Goal: Information Seeking & Learning: Learn about a topic

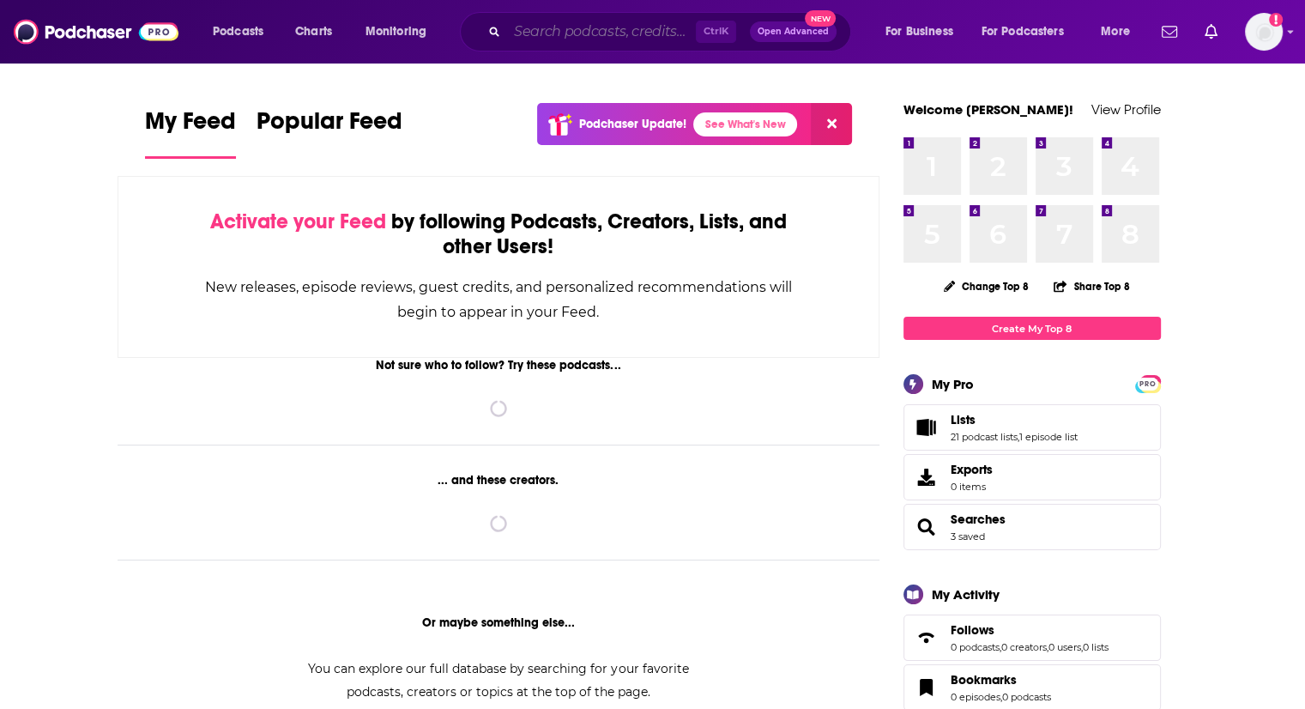
click at [509, 33] on input "Search podcasts, credits, & more..." at bounding box center [601, 31] width 189 height 27
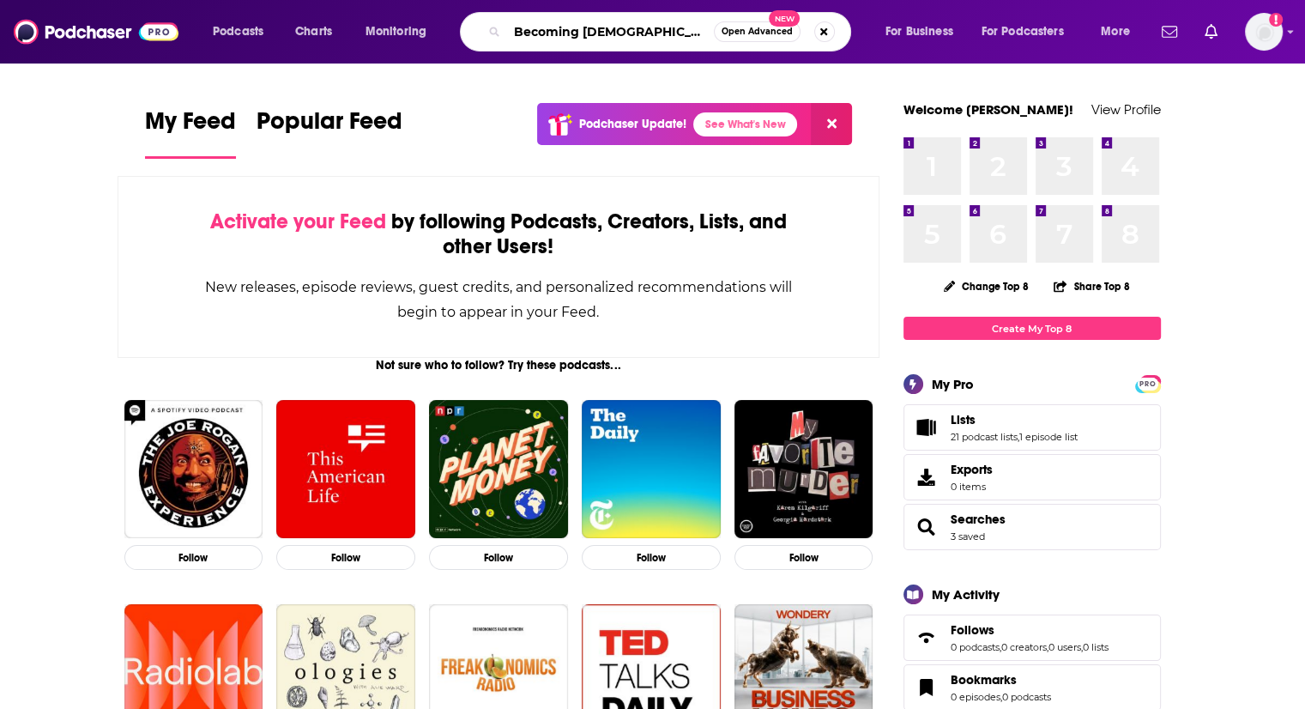
type input "Becoming [DEMOGRAPHIC_DATA]"
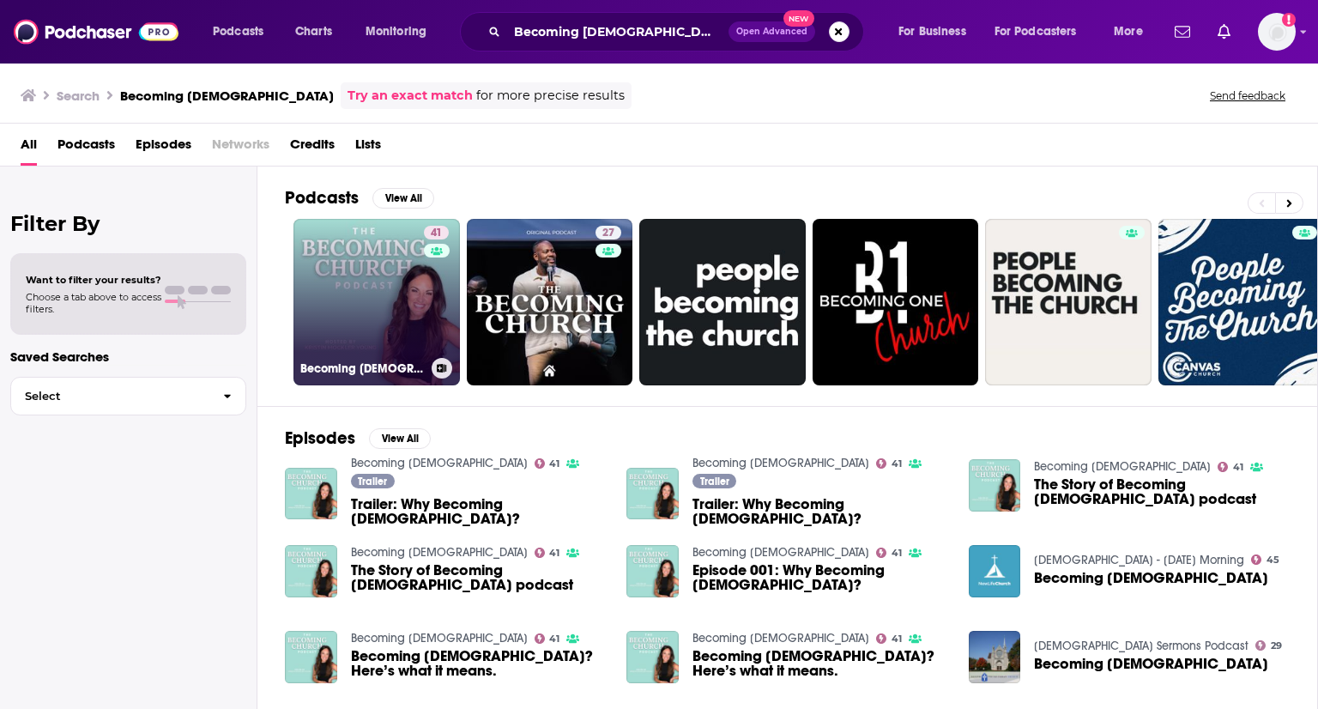
click at [390, 266] on link "41 Becoming [DEMOGRAPHIC_DATA]" at bounding box center [376, 302] width 166 height 166
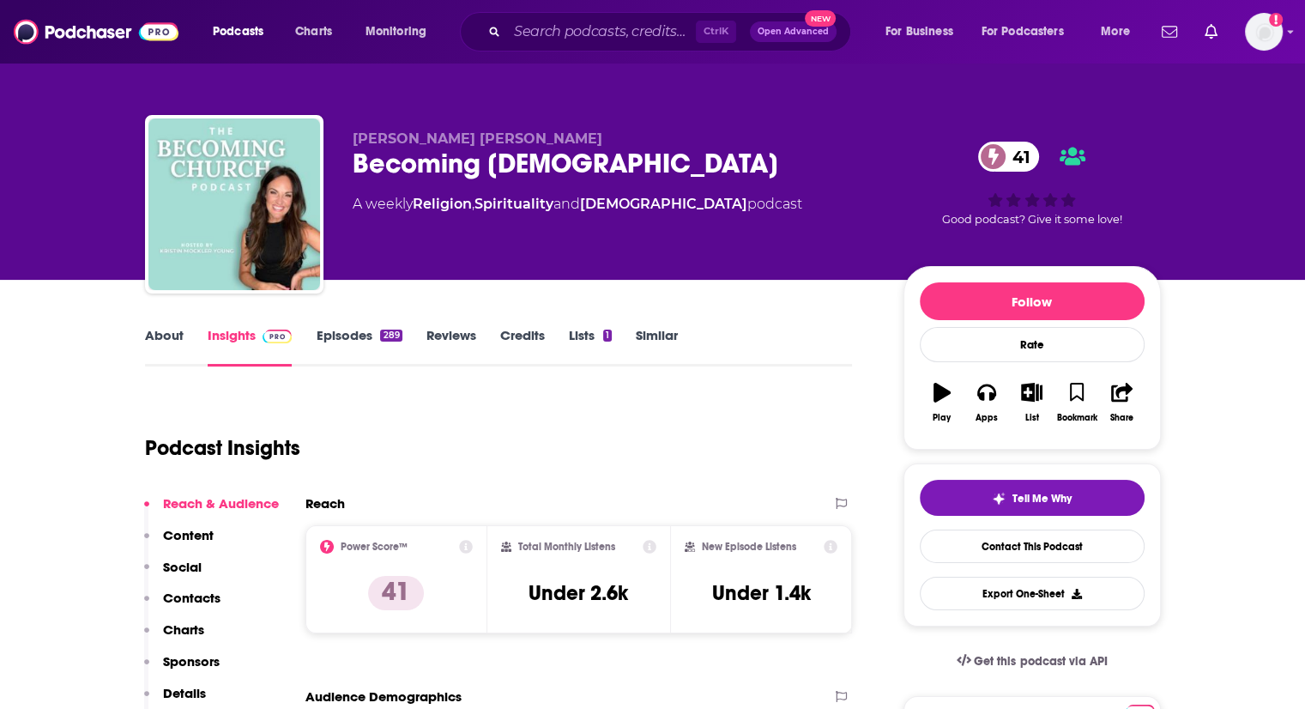
click at [170, 334] on link "About" at bounding box center [164, 346] width 39 height 39
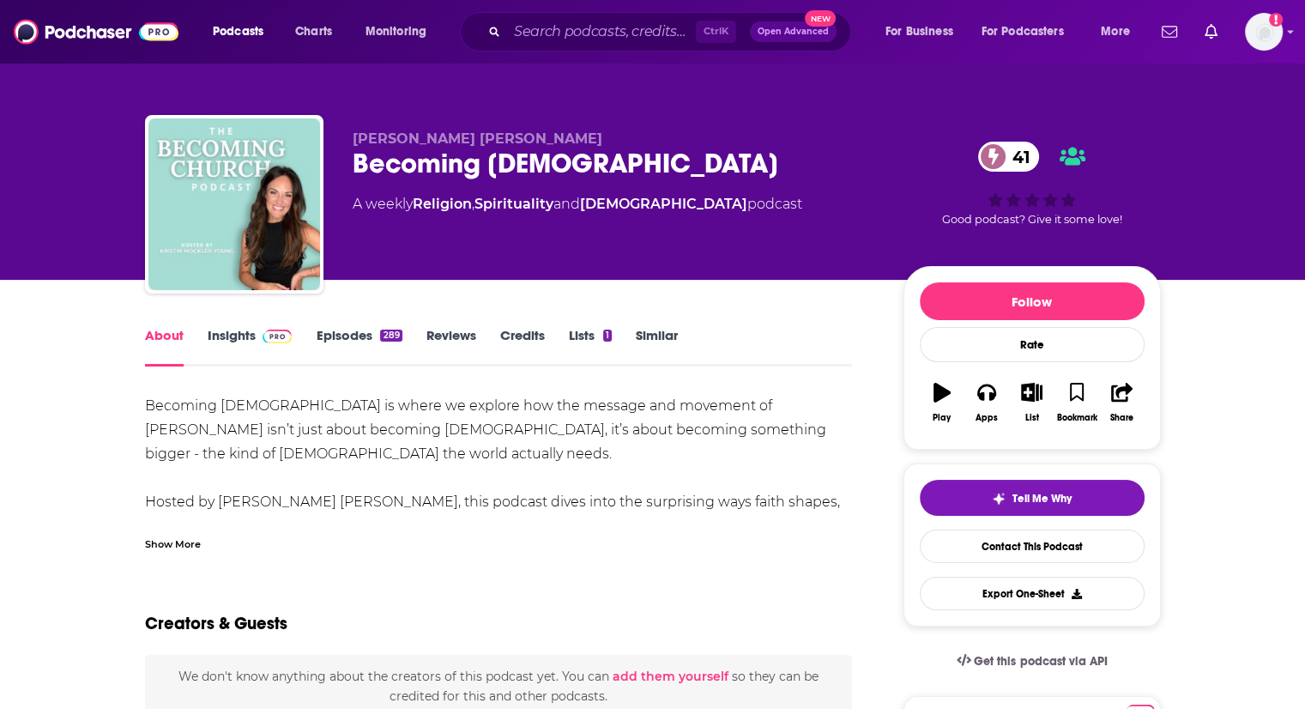
click at [178, 540] on div "Show More" at bounding box center [173, 542] width 56 height 16
